Goal: Task Accomplishment & Management: Complete application form

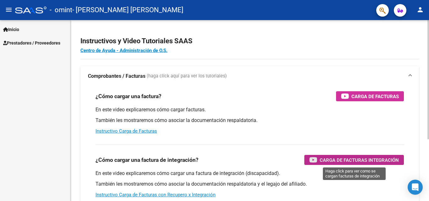
click at [358, 160] on span "Carga de Facturas Integración" at bounding box center [359, 160] width 79 height 8
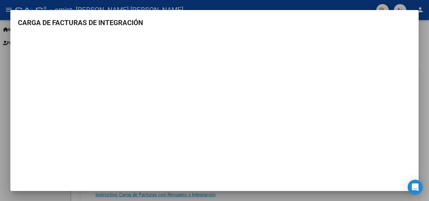
click at [428, 117] on div at bounding box center [214, 100] width 429 height 201
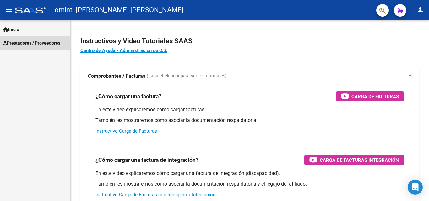
click at [29, 47] on link "Prestadores / Proveedores" at bounding box center [35, 43] width 70 height 14
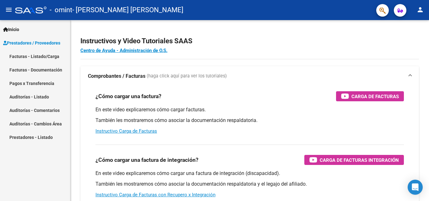
click at [37, 58] on link "Facturas - Listado/Carga" at bounding box center [35, 57] width 70 height 14
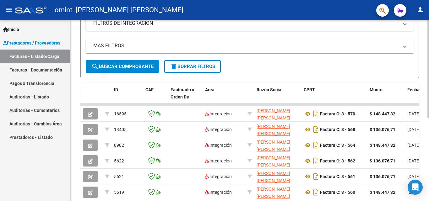
scroll to position [121, 0]
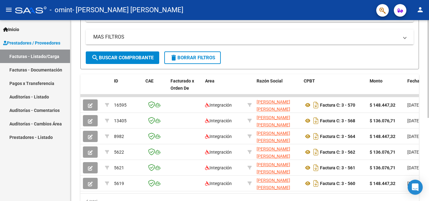
click at [415, 142] on div "Video tutorial PRESTADORES -> Listado de CPBTs Emitidos por Prestadores / Prove…" at bounding box center [250, 64] width 360 height 331
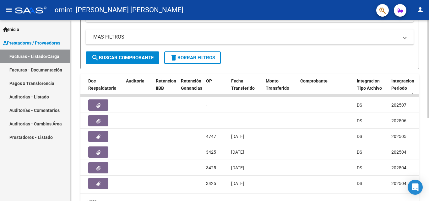
scroll to position [154, 0]
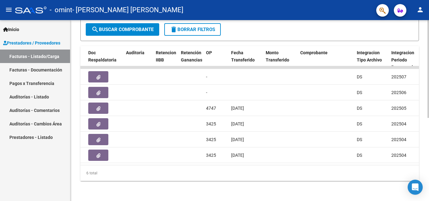
click at [429, 144] on div at bounding box center [429, 152] width 2 height 98
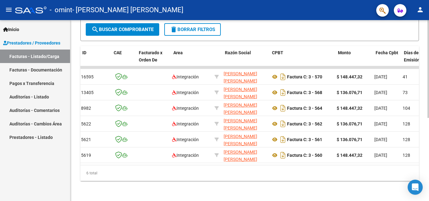
scroll to position [0, 0]
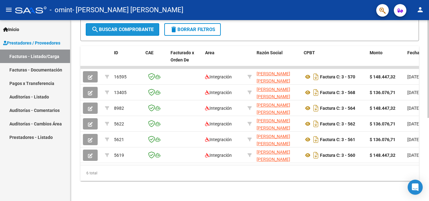
click at [111, 27] on span "search Buscar Comprobante" at bounding box center [122, 30] width 62 height 6
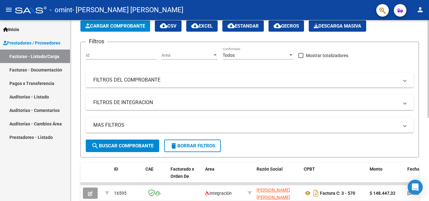
scroll to position [27, 0]
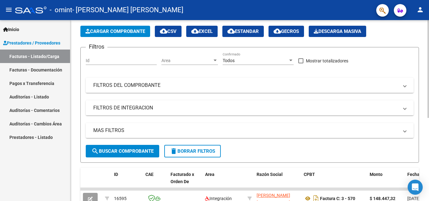
click at [427, 46] on div "Video tutorial PRESTADORES -> Listado de CPBTs Emitidos por Prestadores / Prove…" at bounding box center [250, 158] width 360 height 331
click at [118, 29] on span "Cargar Comprobante" at bounding box center [115, 32] width 60 height 6
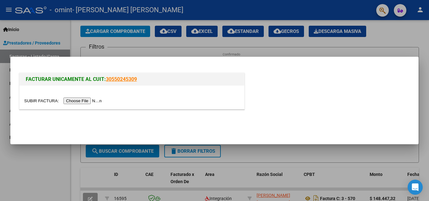
click at [97, 101] on input "file" at bounding box center [64, 101] width 80 height 7
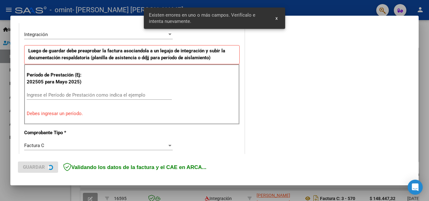
scroll to position [154, 0]
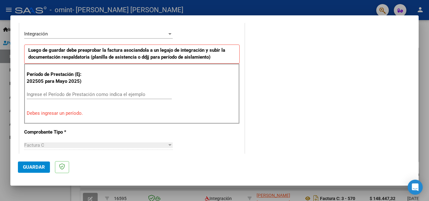
click at [70, 94] on input "Ingrese el Período de Prestación como indica el ejemplo" at bounding box center [99, 95] width 145 height 6
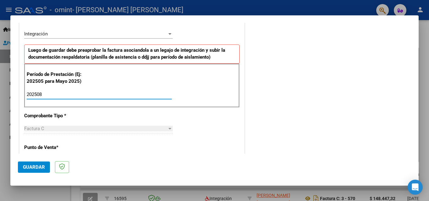
type input "202508"
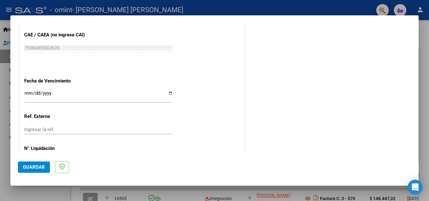
scroll to position [422, 0]
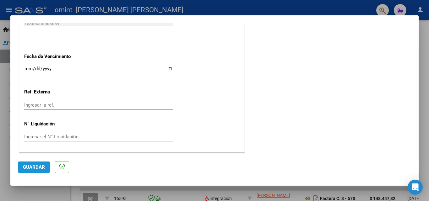
click at [29, 167] on span "Guardar" at bounding box center [34, 168] width 22 height 6
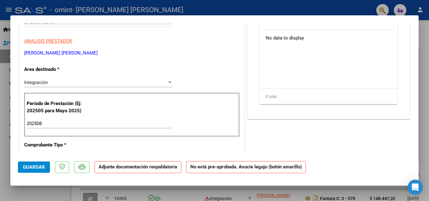
scroll to position [124, 0]
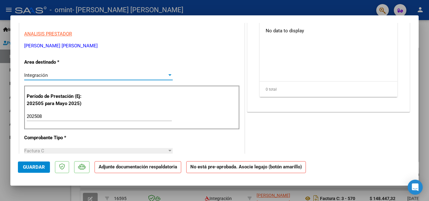
click at [168, 74] on div at bounding box center [169, 75] width 3 height 2
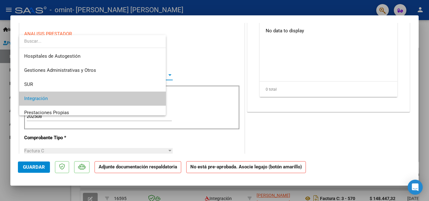
scroll to position [24, 0]
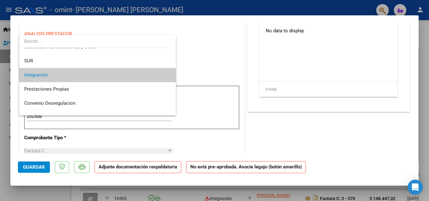
click at [158, 78] on span "Integración" at bounding box center [97, 75] width 147 height 14
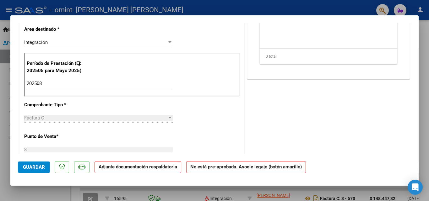
scroll to position [0, 0]
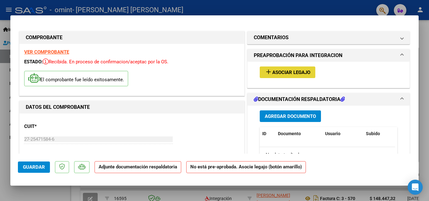
click at [293, 72] on span "Asociar Legajo" at bounding box center [291, 73] width 38 height 6
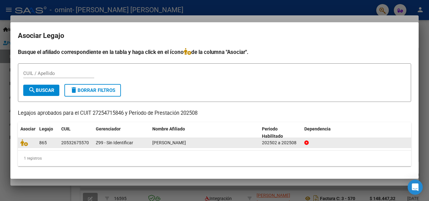
click at [95, 141] on datatable-body-cell "Z99 - Sin Identificar" at bounding box center [121, 143] width 57 height 10
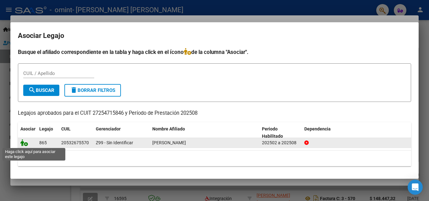
click at [25, 145] on icon at bounding box center [24, 143] width 8 height 7
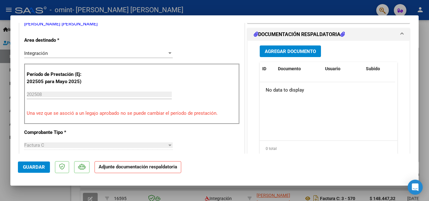
scroll to position [149, 0]
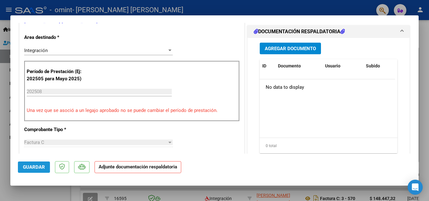
click at [26, 167] on span "Guardar" at bounding box center [34, 168] width 22 height 6
click at [311, 49] on span "Agregar Documento" at bounding box center [290, 49] width 51 height 6
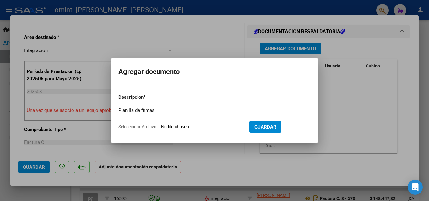
type input "Planilla de firmas"
click at [211, 126] on input "Seleccionar Archivo" at bounding box center [202, 127] width 83 height 6
type input "C:\fakepath\OMINT SA Planilla 08.2025.pdf"
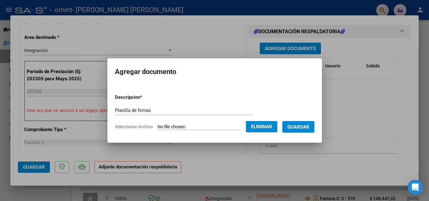
click at [302, 127] on span "Guardar" at bounding box center [299, 127] width 22 height 6
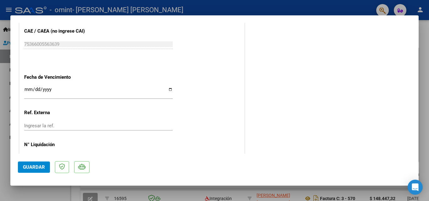
scroll to position [431, 0]
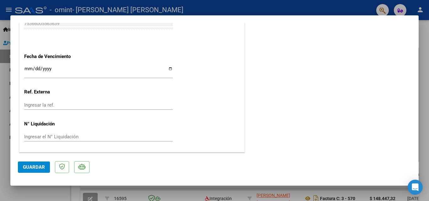
click at [34, 168] on span "Guardar" at bounding box center [34, 168] width 22 height 6
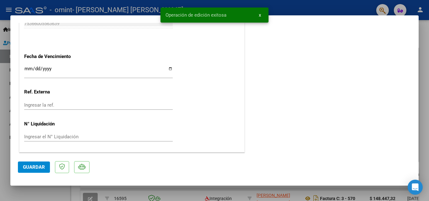
click at [424, 104] on div at bounding box center [214, 100] width 429 height 201
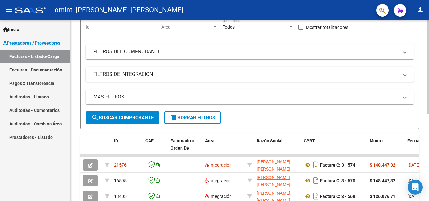
scroll to position [60, 0]
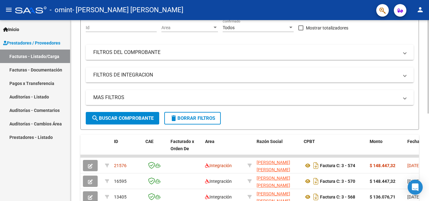
click at [428, 118] on div at bounding box center [429, 99] width 2 height 94
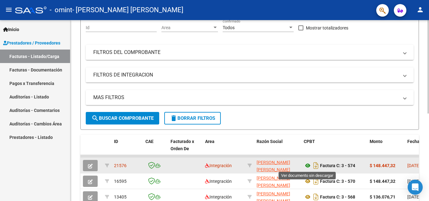
click at [309, 165] on icon at bounding box center [308, 166] width 8 height 8
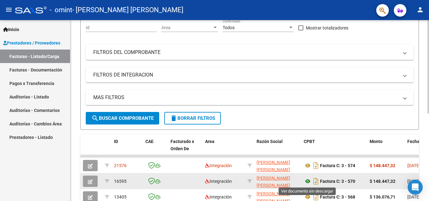
click at [308, 182] on icon at bounding box center [308, 182] width 8 height 8
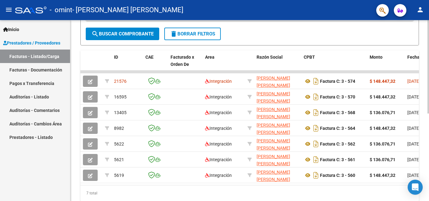
scroll to position [149, 0]
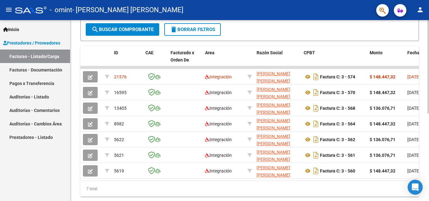
click at [429, 111] on div at bounding box center [429, 147] width 2 height 94
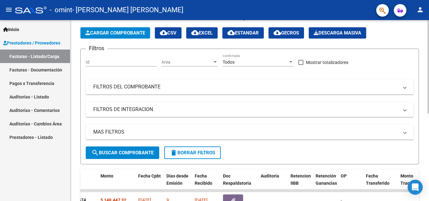
scroll to position [0, 0]
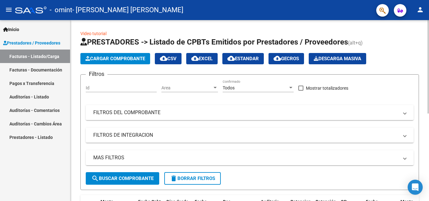
click at [424, 30] on div "Video tutorial PRESTADORES -> Listado de CPBTs Emitidos por Prestadores / Prove…" at bounding box center [250, 193] width 360 height 346
